Goal: Communication & Community: Answer question/provide support

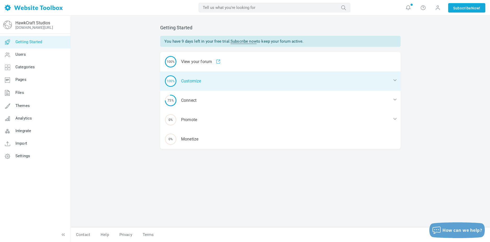
click at [186, 79] on div "100% Customize" at bounding box center [280, 80] width 240 height 19
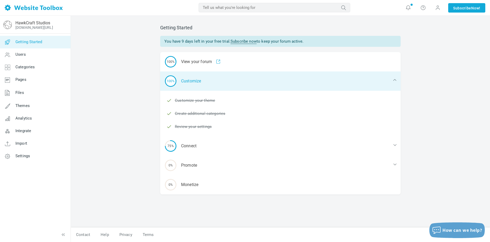
click at [196, 79] on div "100% Customize" at bounding box center [280, 80] width 240 height 19
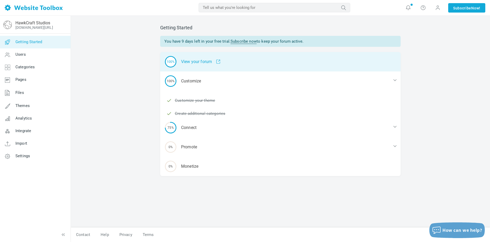
click at [195, 63] on div "100% View your forum" at bounding box center [280, 61] width 240 height 19
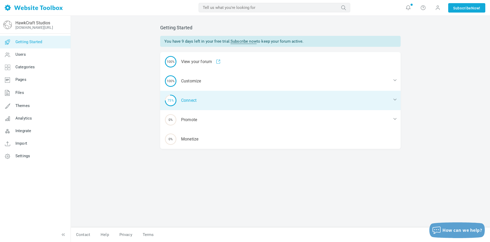
click at [196, 99] on div "75% Connect" at bounding box center [280, 100] width 240 height 19
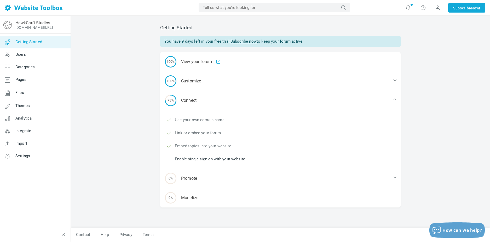
click at [199, 120] on link "Use your own domain name" at bounding box center [200, 120] width 50 height 6
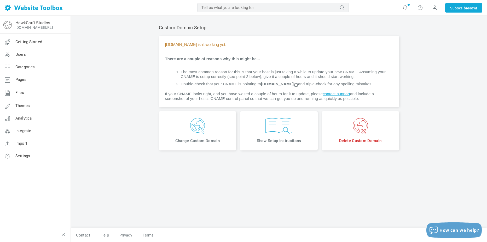
click at [372, 143] on span "Delete Custom Domain" at bounding box center [360, 140] width 70 height 5
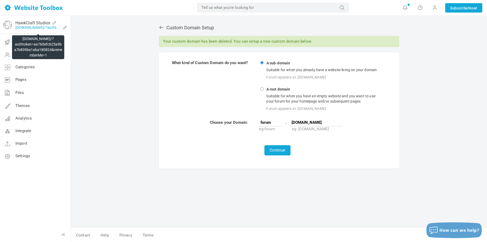
click at [60, 27] on link "[DOMAIN_NAME]/?authtoken=aa760efc625a9ba7b809ba1aba180824&rememberMe=1" at bounding box center [37, 27] width 45 height 4
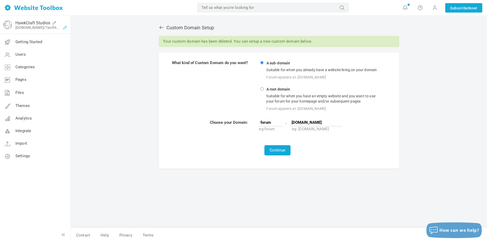
click at [66, 28] on icon at bounding box center [65, 27] width 8 height 4
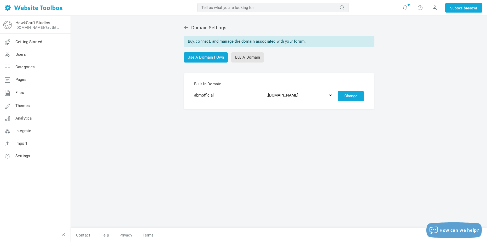
drag, startPoint x: 209, startPoint y: 95, endPoint x: 183, endPoint y: 93, distance: 26.2
click at [183, 93] on div "Built-In Domain abmofficial .discussion.community .community.chat .forumchitcha…" at bounding box center [279, 91] width 240 height 36
type input "hawkcraftstudios"
click at [352, 91] on button "Change" at bounding box center [351, 96] width 26 height 10
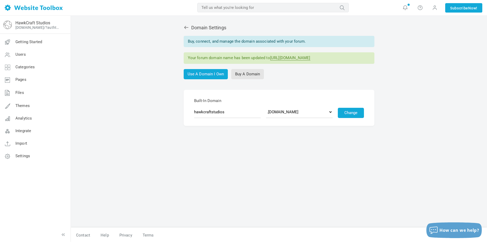
click at [309, 60] on link "[URL][DOMAIN_NAME]" at bounding box center [290, 57] width 40 height 5
click at [186, 26] on icon at bounding box center [186, 27] width 5 height 5
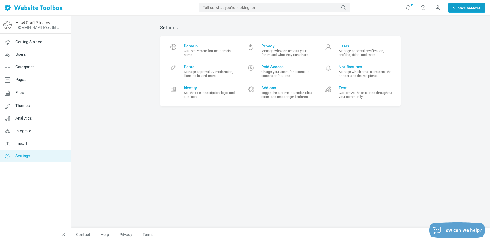
click at [475, 10] on span "Now!" at bounding box center [475, 8] width 9 height 6
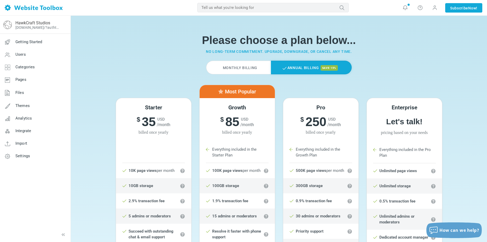
click at [243, 65] on label "Monthly Billing" at bounding box center [238, 68] width 65 height 14
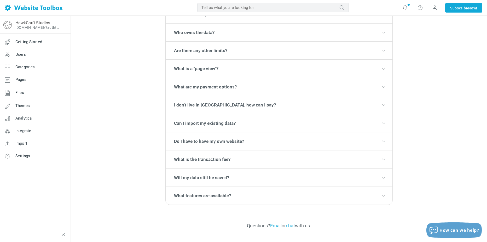
scroll to position [765, 0]
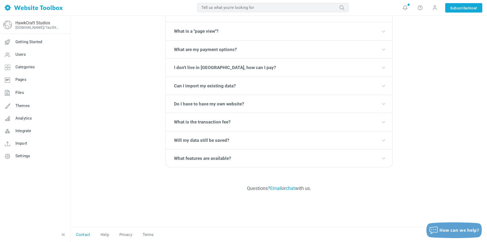
click at [85, 233] on link "Contact" at bounding box center [83, 234] width 25 height 9
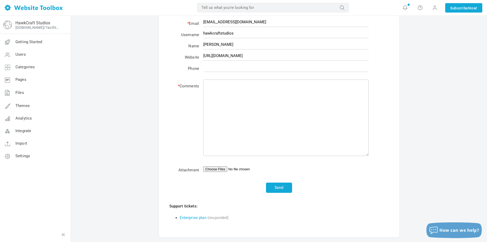
scroll to position [134, 0]
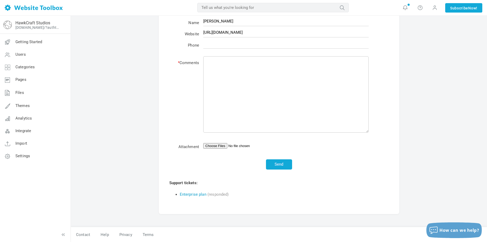
click at [193, 193] on link "Enterprise plan" at bounding box center [193, 194] width 27 height 5
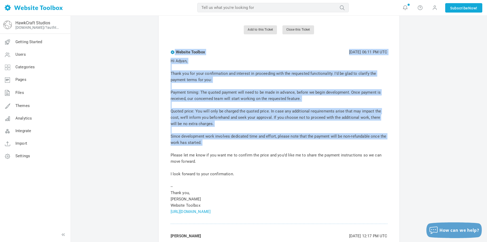
scroll to position [78, 0]
drag, startPoint x: 168, startPoint y: 139, endPoint x: 241, endPoint y: 213, distance: 104.0
click at [241, 213] on center "Ticket ID 55446 Status Open Username hawkcraftstudios Website [URL][DOMAIN_NAME…" at bounding box center [279, 236] width 240 height 560
copy center "Website Toolbox [DATE] 06:11 PM UTC Hi [PERSON_NAME], Thank you for your confir…"
click at [253, 214] on td "Hi Adyan, Thank you for your confirmation and interest in proceeding with the r…" at bounding box center [278, 135] width 219 height 159
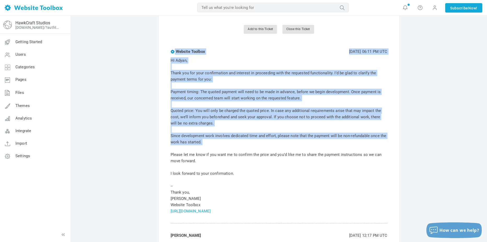
click at [255, 183] on td "Hi Adyan, Thank you for your confirmation and interest in proceeding with the r…" at bounding box center [278, 135] width 219 height 159
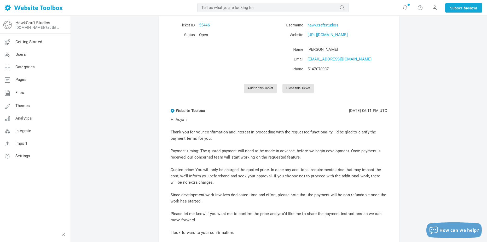
scroll to position [0, 0]
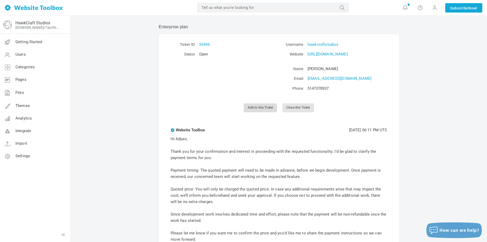
click at [255, 110] on link "Add to this Ticket" at bounding box center [260, 107] width 33 height 9
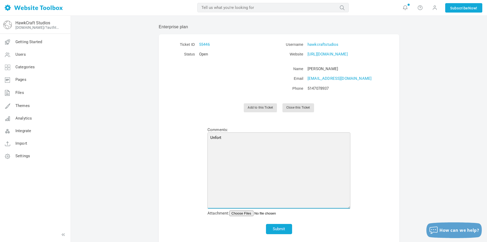
type textarea "Unfortu"
click at [236, 149] on textarea "Hi! Unfortunatly" at bounding box center [278, 170] width 143 height 76
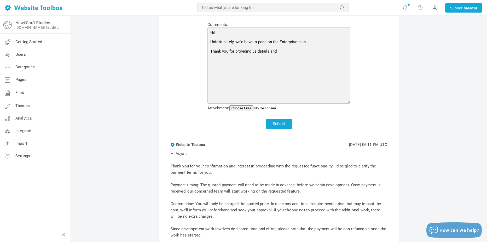
scroll to position [105, 0]
type textarea "Hi! Unfortunately, we'd have to pass on the Enterprise plan. Thank you for prov…"
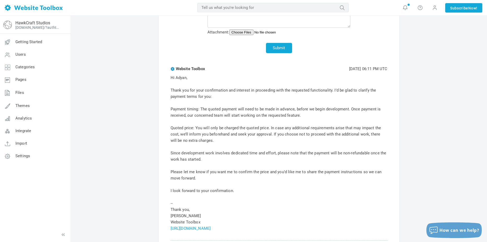
scroll to position [183, 0]
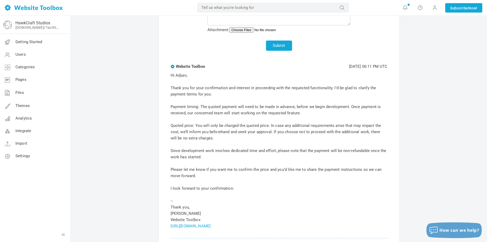
drag, startPoint x: 167, startPoint y: 72, endPoint x: 253, endPoint y: 229, distance: 178.6
click at [252, 229] on center "Ticket ID 55446 Status Open Username hawkcraftstudios Website https://hawkcraft…" at bounding box center [279, 190] width 240 height 679
copy center "Website Toolbox Wed Sep 3rd, 2025 06:11 PM UTC Hi Adyan, Thank you for your con…"
click at [162, 118] on center "Ticket ID 55446 Status Open Username hawkcraftstudios Website https://hawkcraft…" at bounding box center [279, 190] width 240 height 679
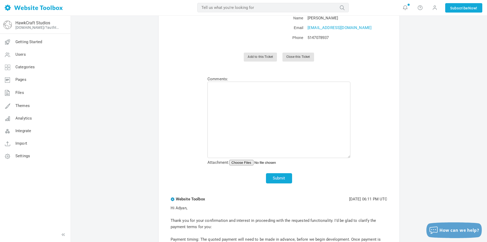
scroll to position [26, 0]
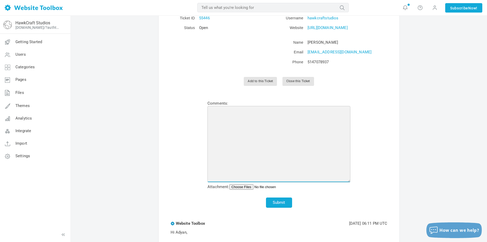
click at [272, 129] on textarea at bounding box center [278, 144] width 143 height 76
click at [242, 139] on textarea "Hi! Thank you for providing the details about the terms clearly. After" at bounding box center [278, 144] width 143 height 76
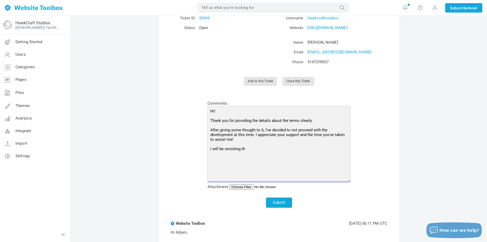
click at [268, 159] on textarea "Hi! Thank you for providing the details about the terms clearly. After giving s…" at bounding box center [278, 144] width 143 height 76
click at [284, 149] on textarea "Hi! Thank you for providing the details about the terms clearly. After giving s…" at bounding box center [278, 144] width 143 height 76
click at [281, 149] on textarea "Hi! Thank you for providing the details about the terms clearly. After giving s…" at bounding box center [278, 144] width 143 height 76
click at [297, 148] on textarea "Hi! Thank you for providing the details about the terms clearly. After giving s…" at bounding box center [278, 144] width 143 height 76
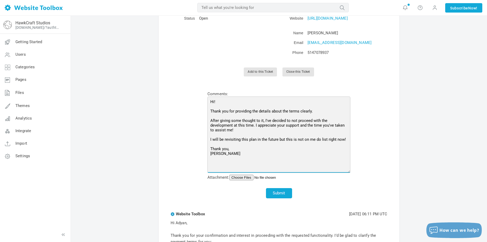
scroll to position [52, 0]
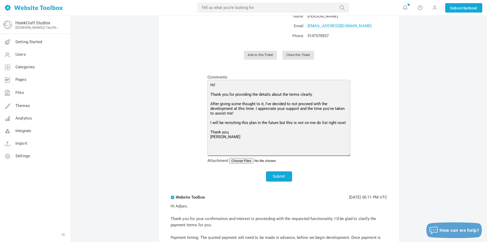
type textarea "Hi! Thank you for providing the details about the terms clearly. After giving s…"
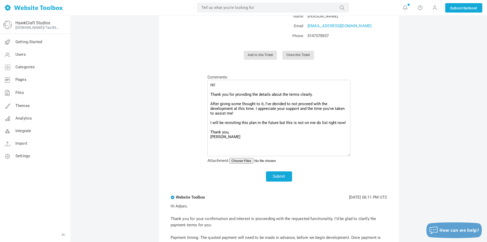
click at [239, 183] on td "Submit" at bounding box center [278, 176] width 143 height 23
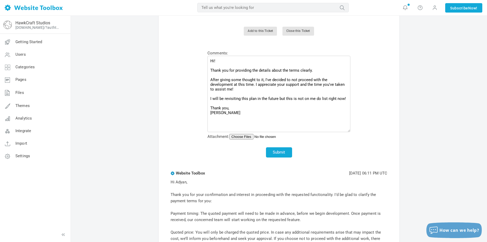
scroll to position [79, 0]
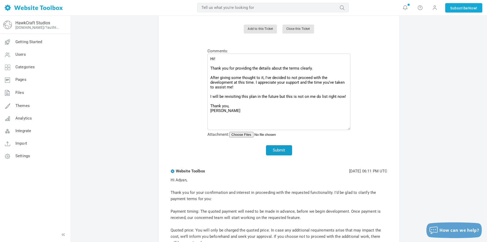
click at [273, 151] on button "Submit" at bounding box center [279, 150] width 26 height 10
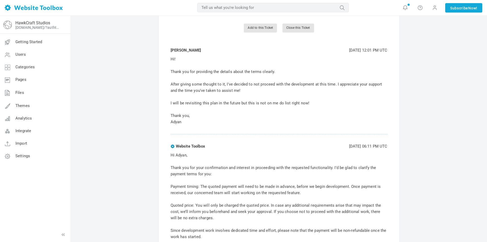
scroll to position [78, 0]
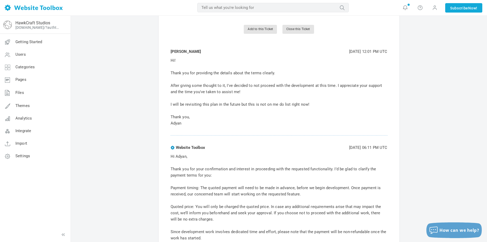
drag, startPoint x: 187, startPoint y: 121, endPoint x: 171, endPoint y: 61, distance: 62.4
click at [171, 61] on td "Hi! Thank you for providing the details about the terms clearly. After giving s…" at bounding box center [278, 92] width 219 height 72
copy td "Hi! Thank you for providing the details about the terms clearly. After giving s…"
